Goal: Task Accomplishment & Management: Manage account settings

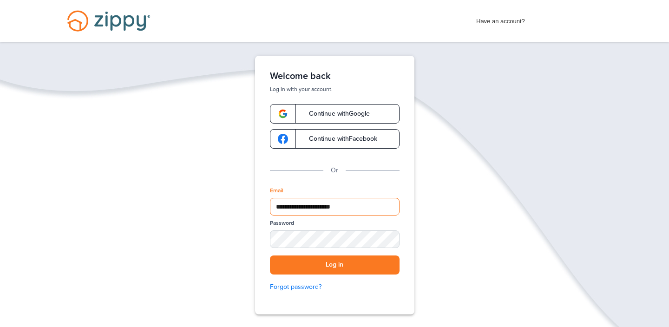
type input "**********"
click at [334, 265] on button "Log in" at bounding box center [335, 264] width 130 height 19
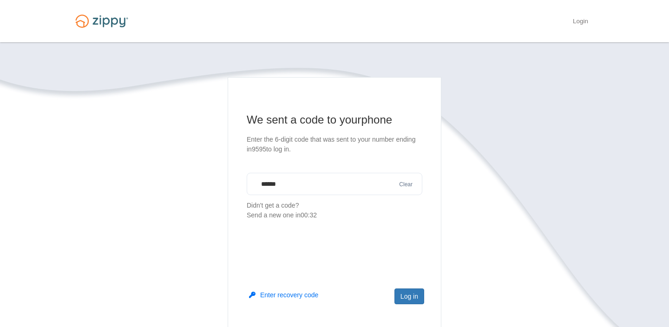
type input "******"
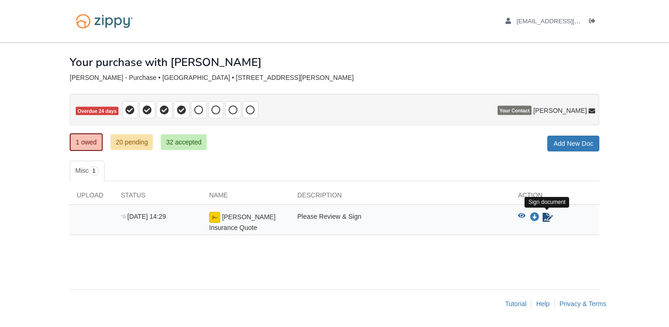
click at [546, 218] on icon "Sign Form" at bounding box center [547, 217] width 10 height 9
